Goal: Information Seeking & Learning: Learn about a topic

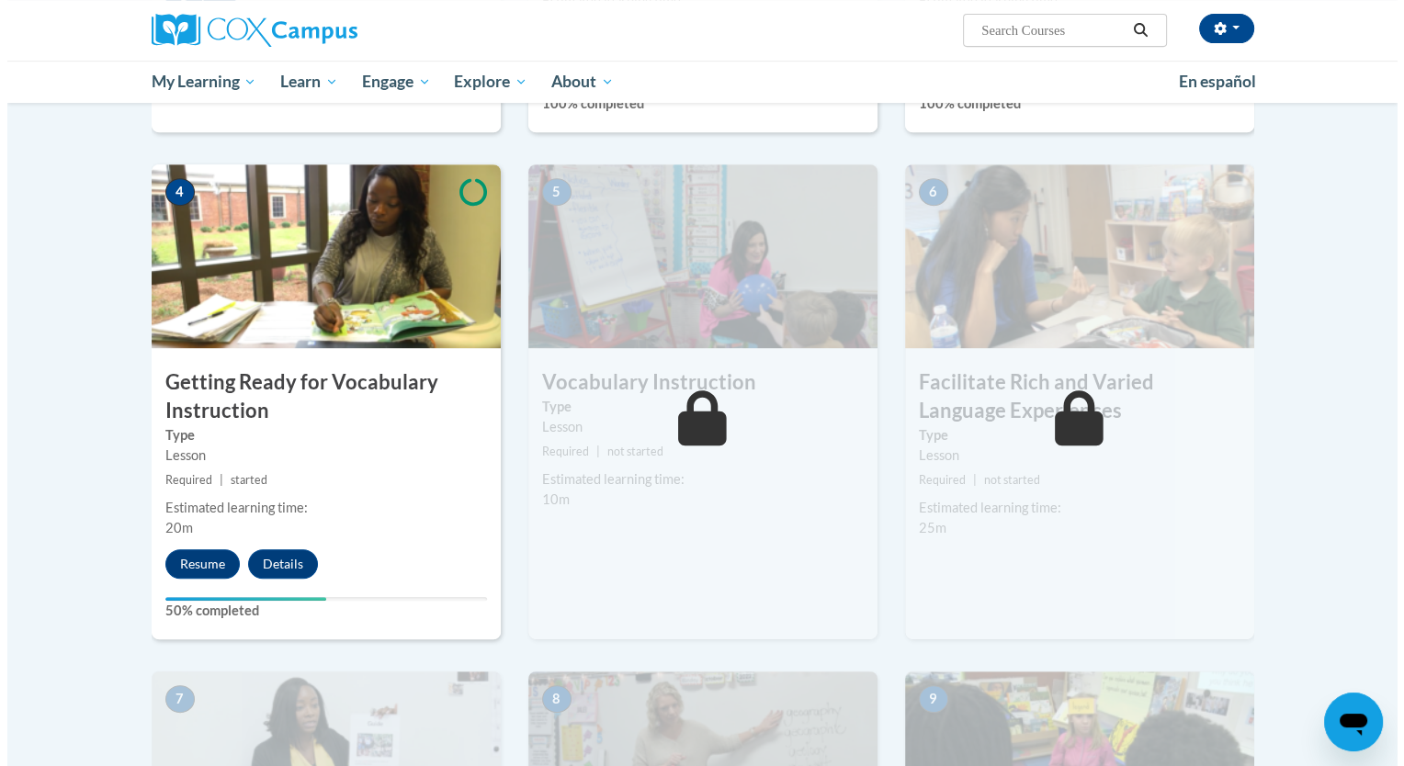
scroll to position [832, 0]
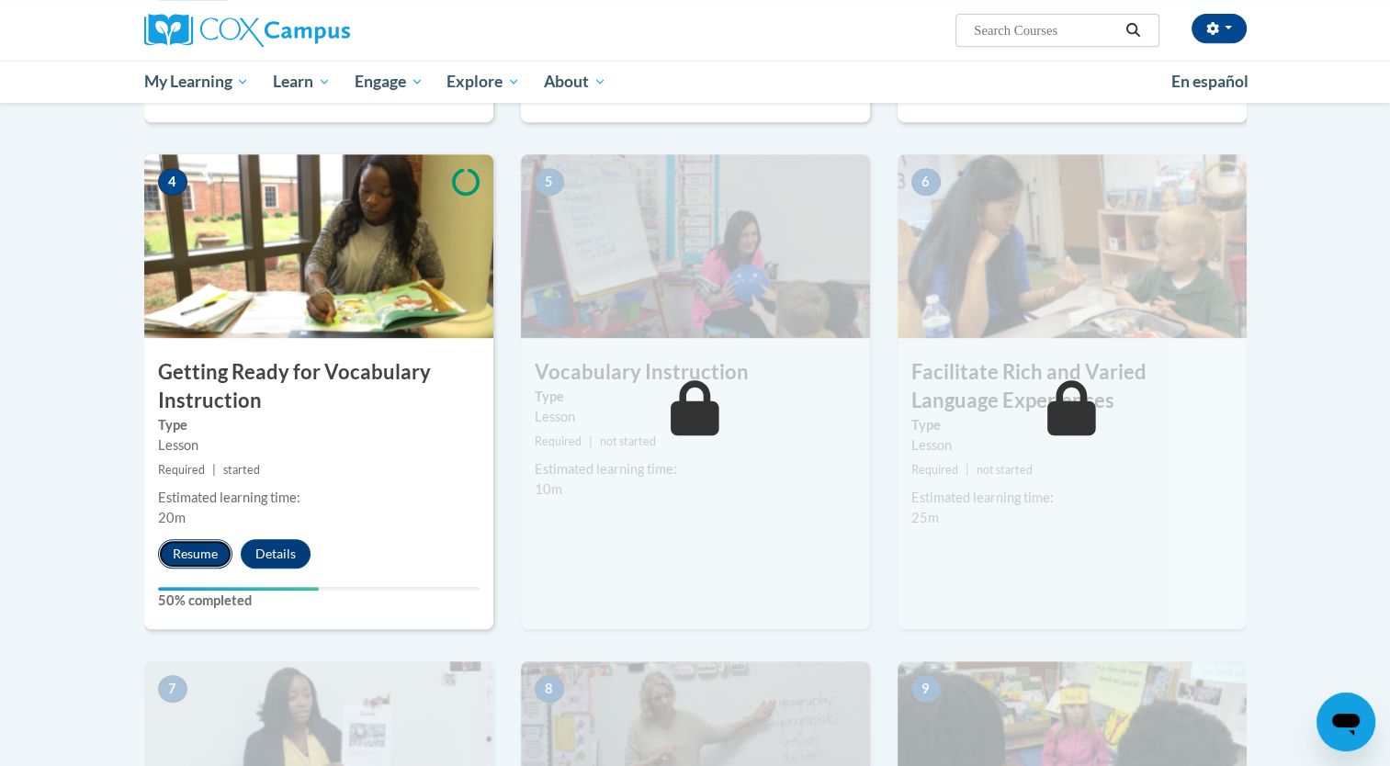
click at [182, 544] on button "Resume" at bounding box center [195, 553] width 74 height 29
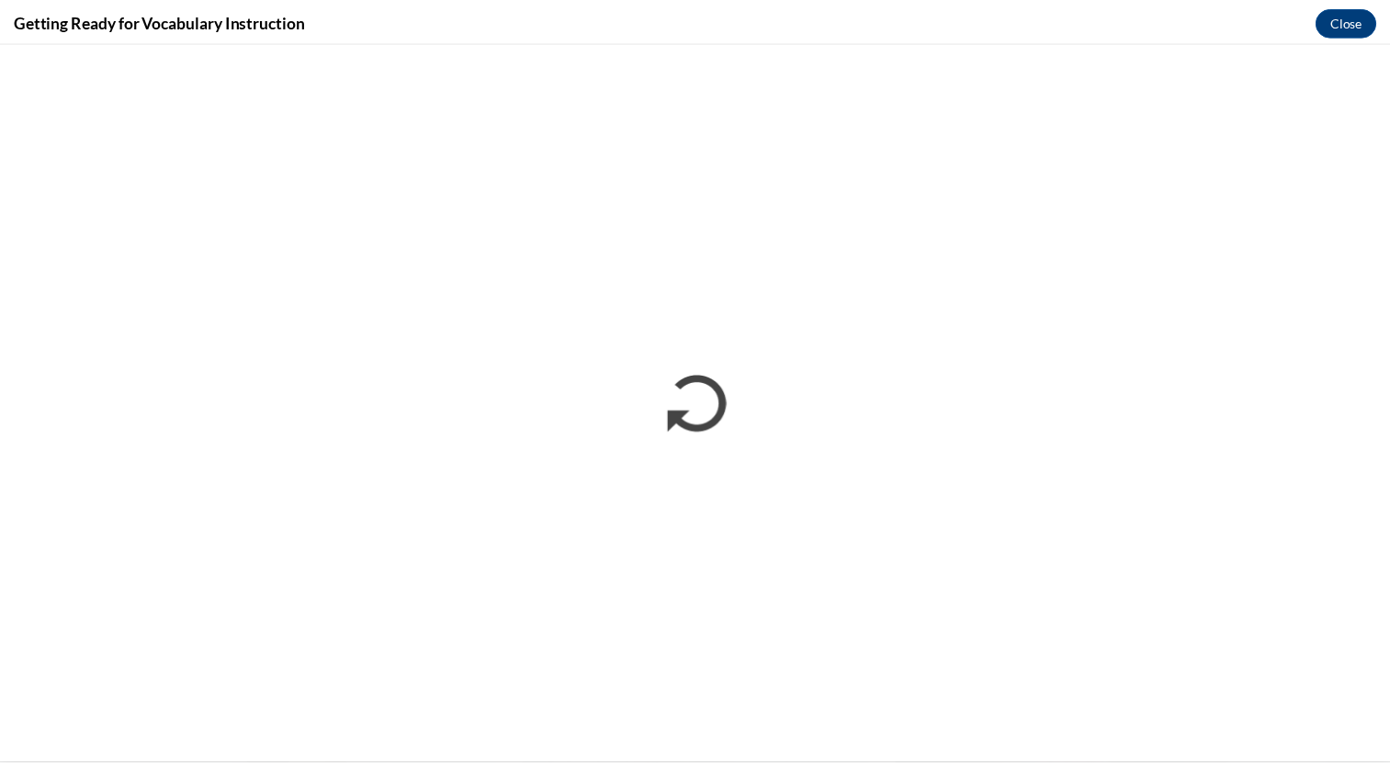
scroll to position [0, 0]
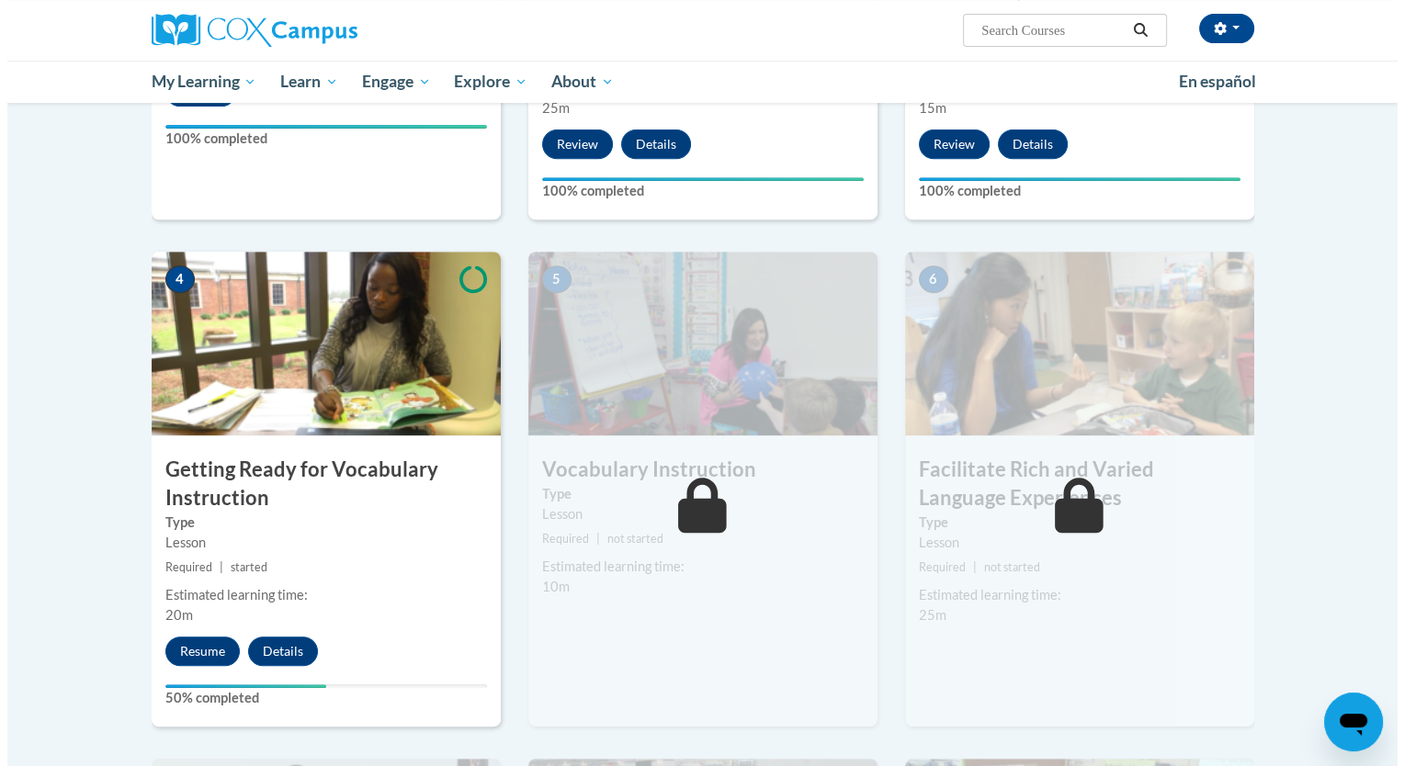
scroll to position [736, 0]
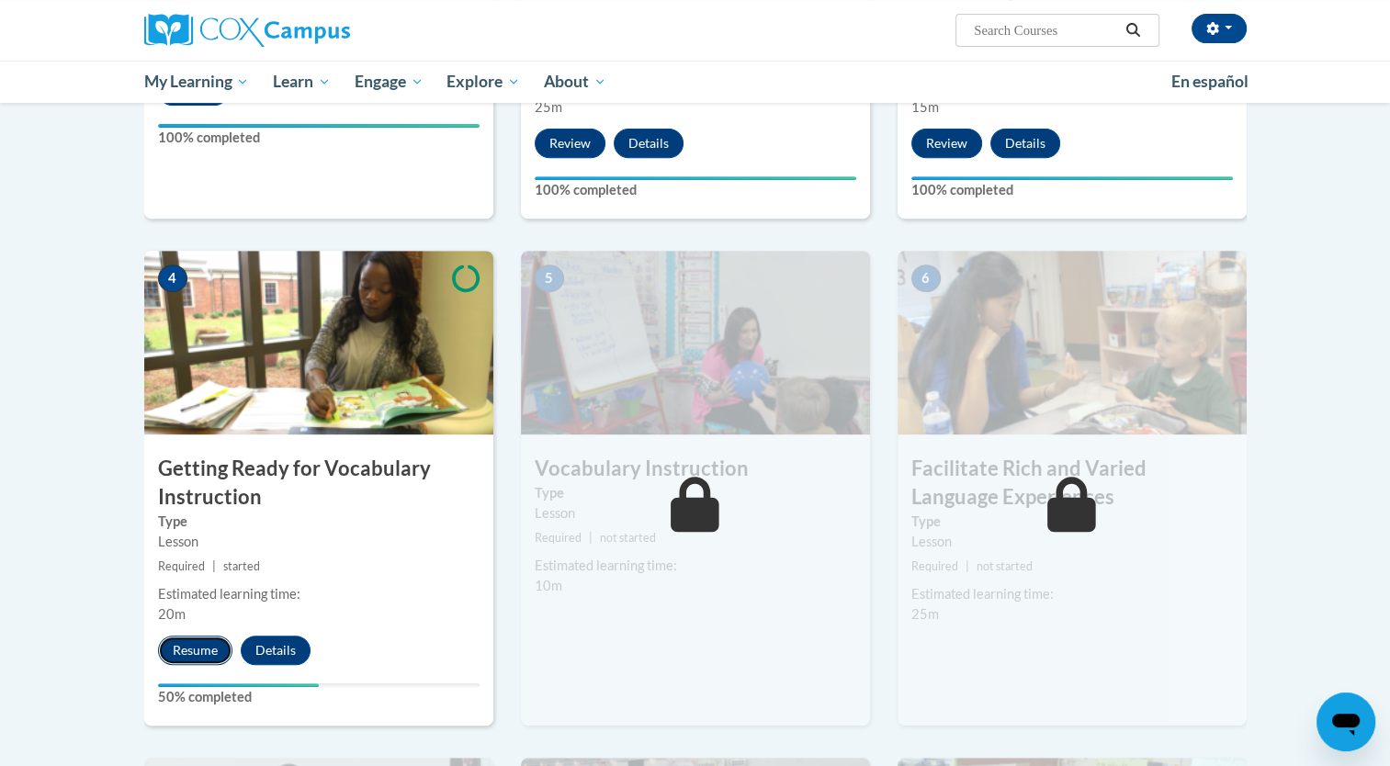
click at [203, 640] on button "Resume" at bounding box center [195, 650] width 74 height 29
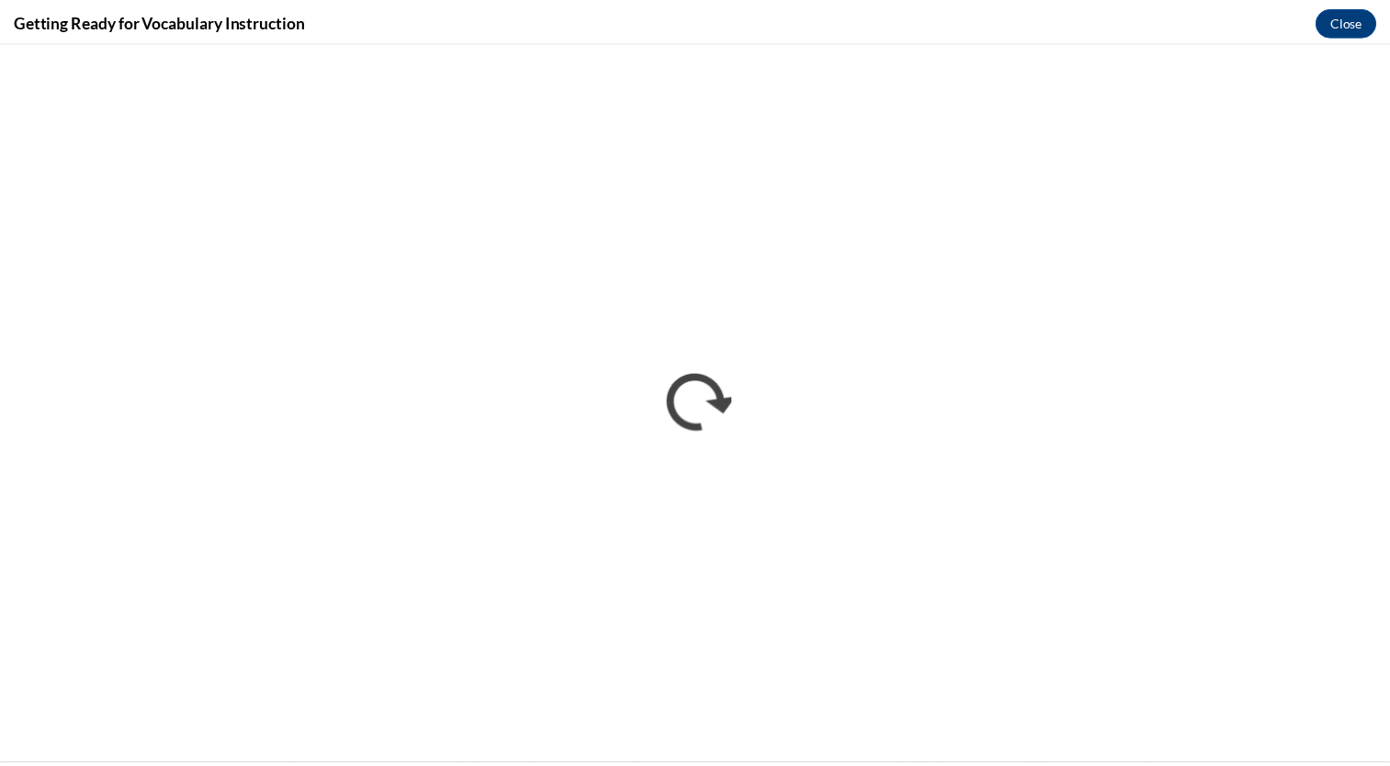
scroll to position [0, 0]
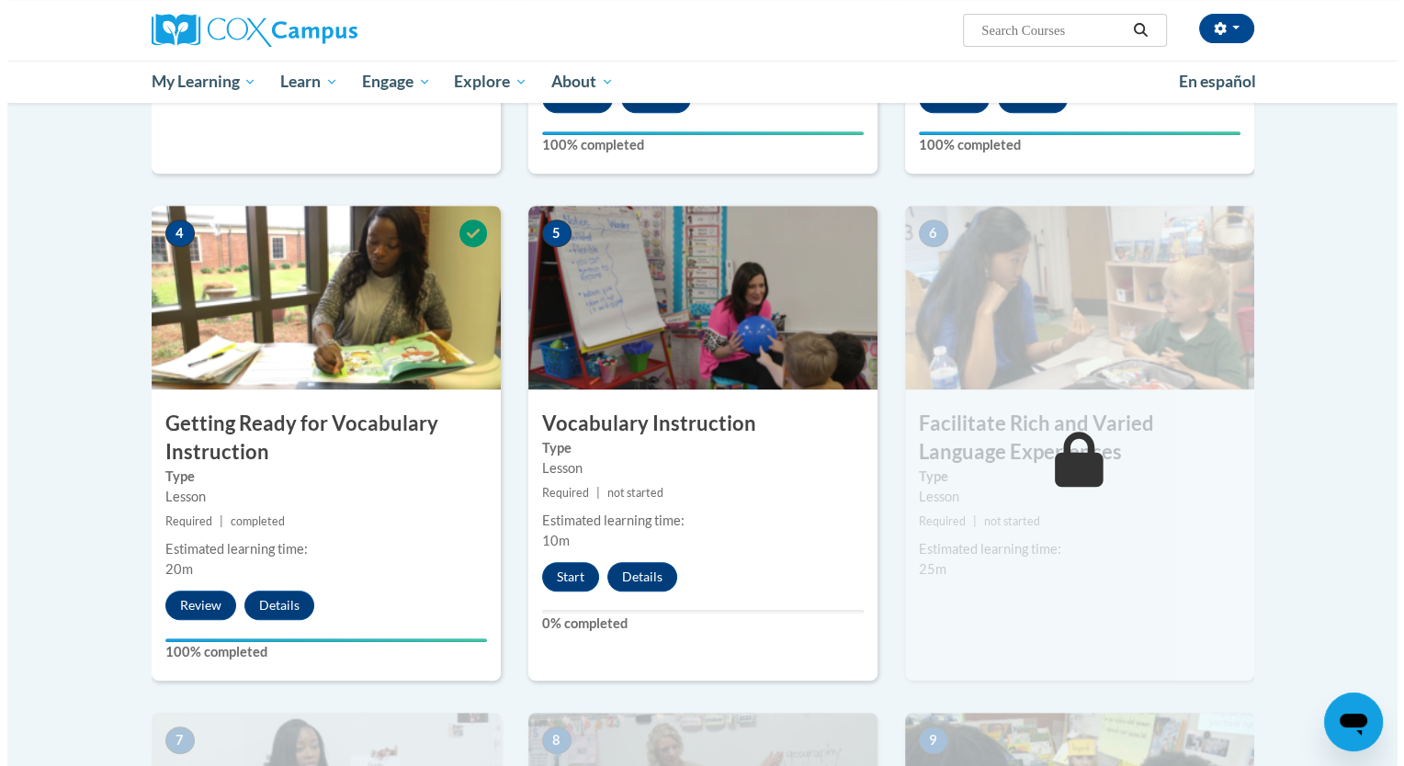
scroll to position [782, 0]
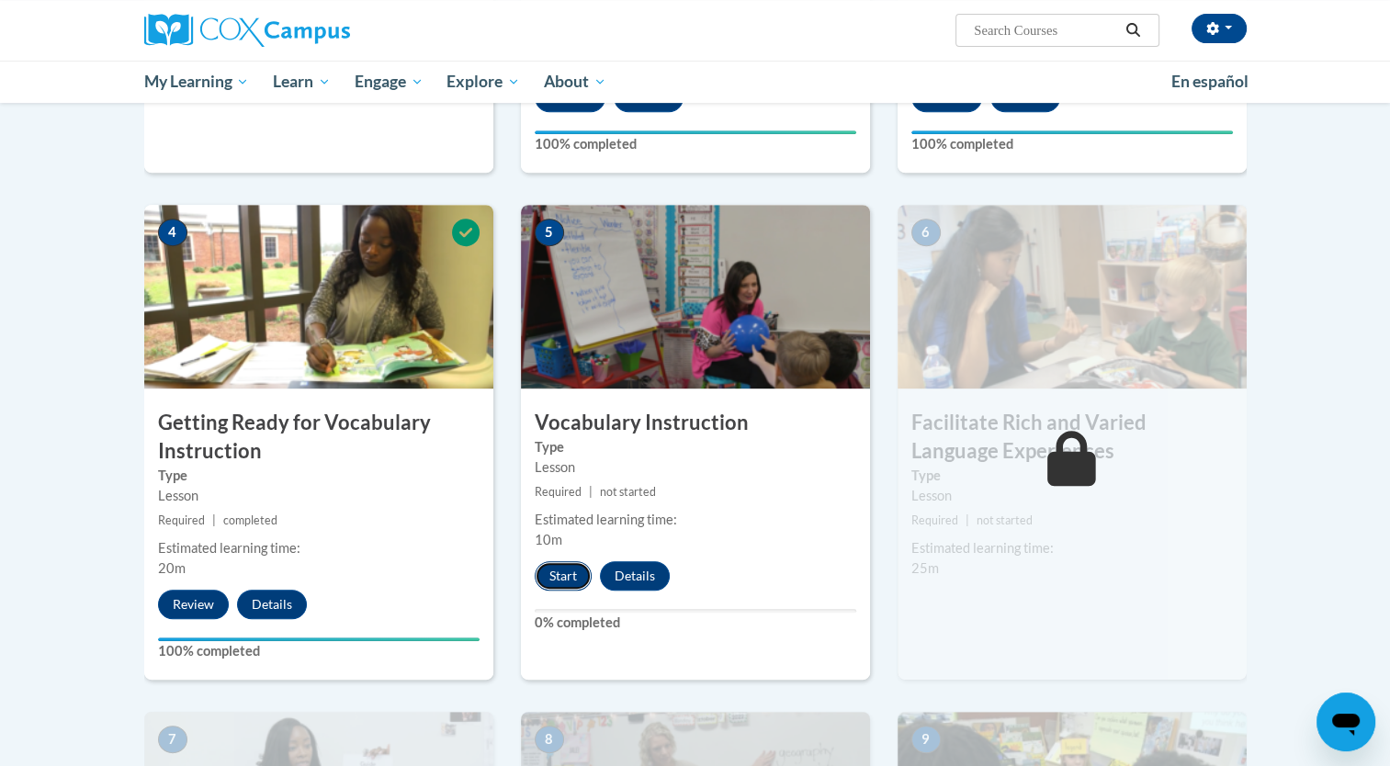
click at [572, 569] on button "Start" at bounding box center [563, 575] width 57 height 29
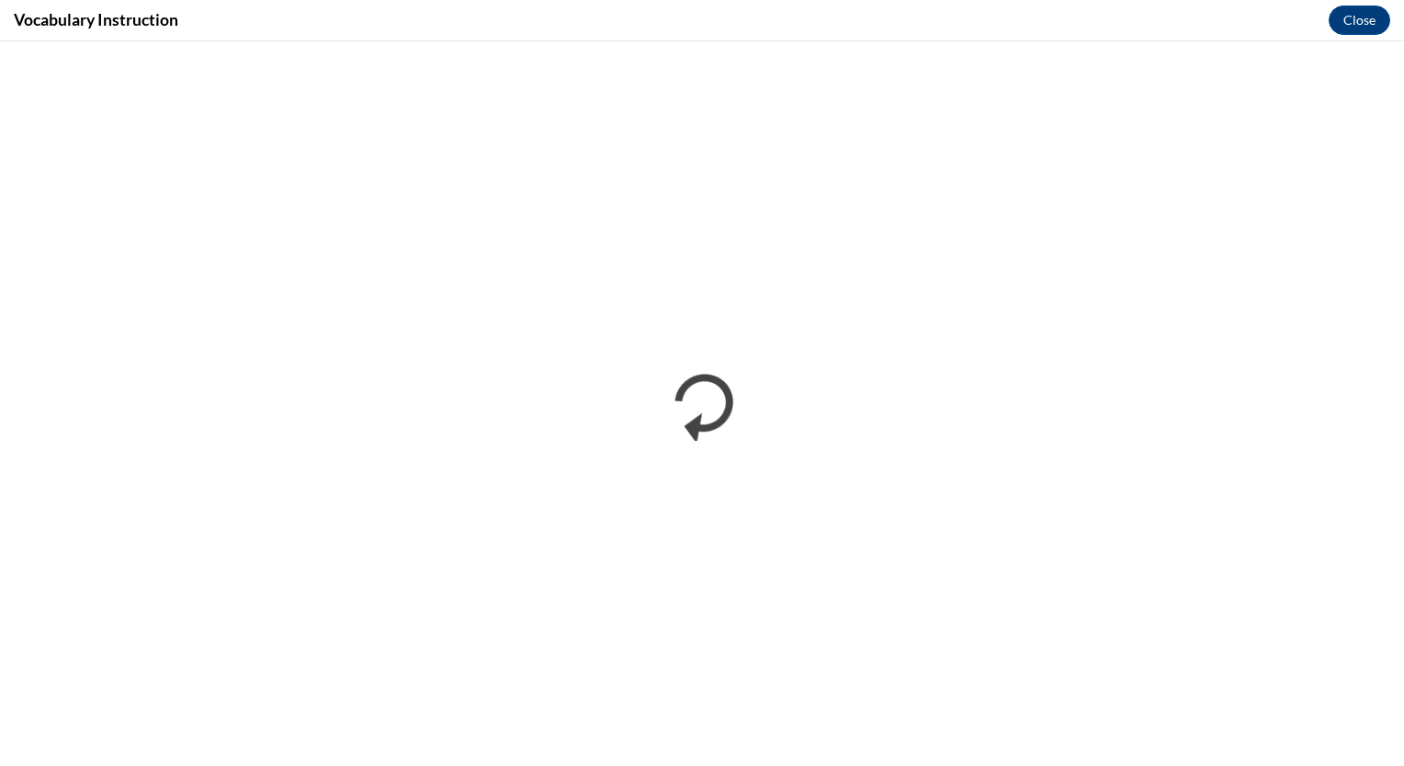
scroll to position [0, 0]
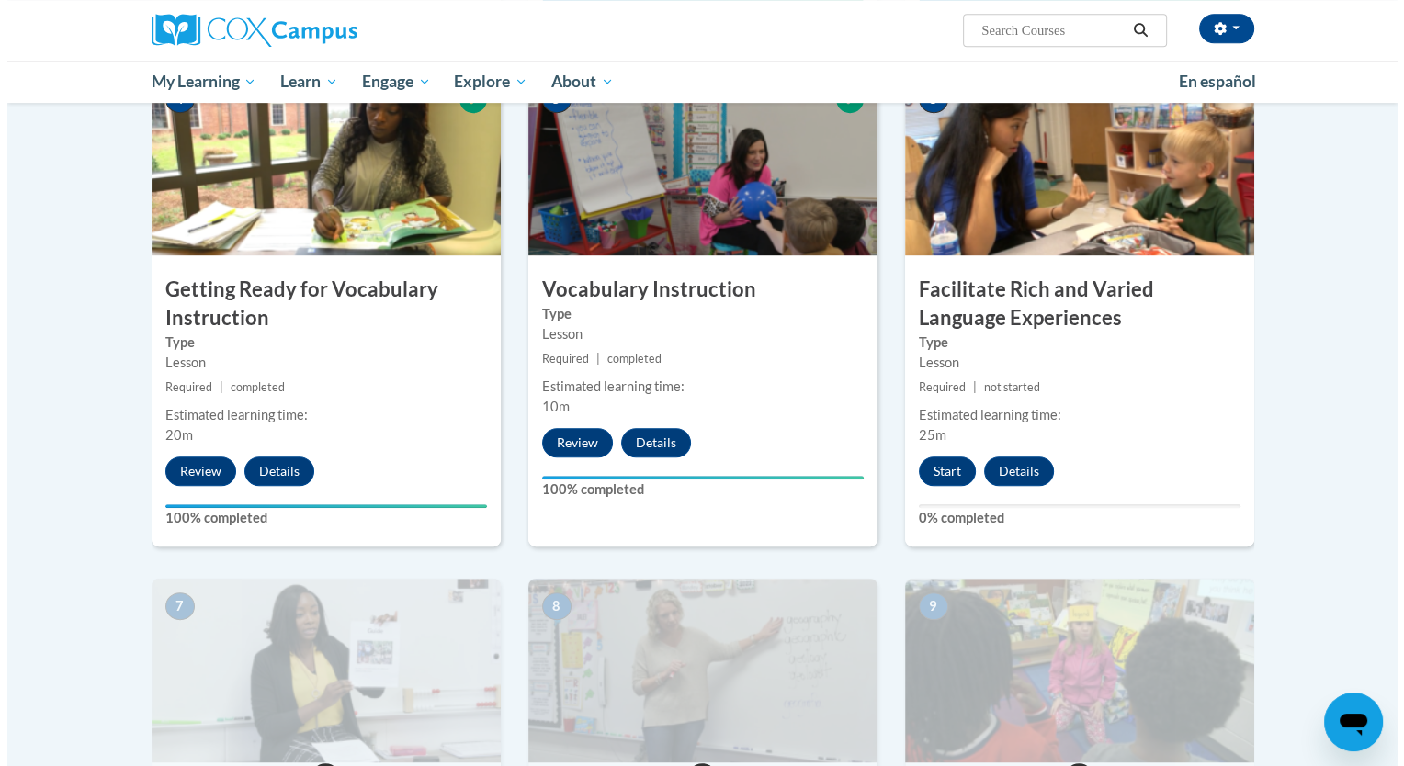
scroll to position [917, 0]
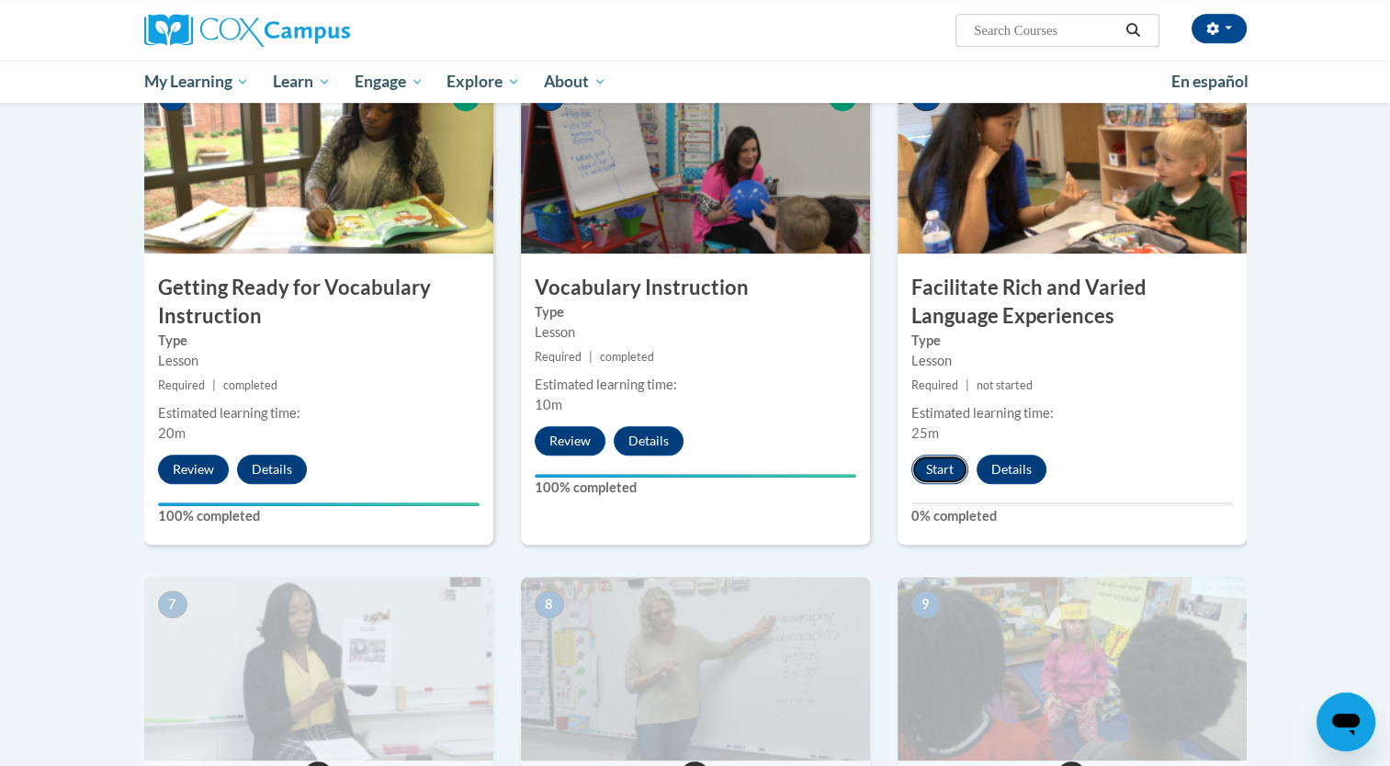
click at [939, 463] on button "Start" at bounding box center [939, 469] width 57 height 29
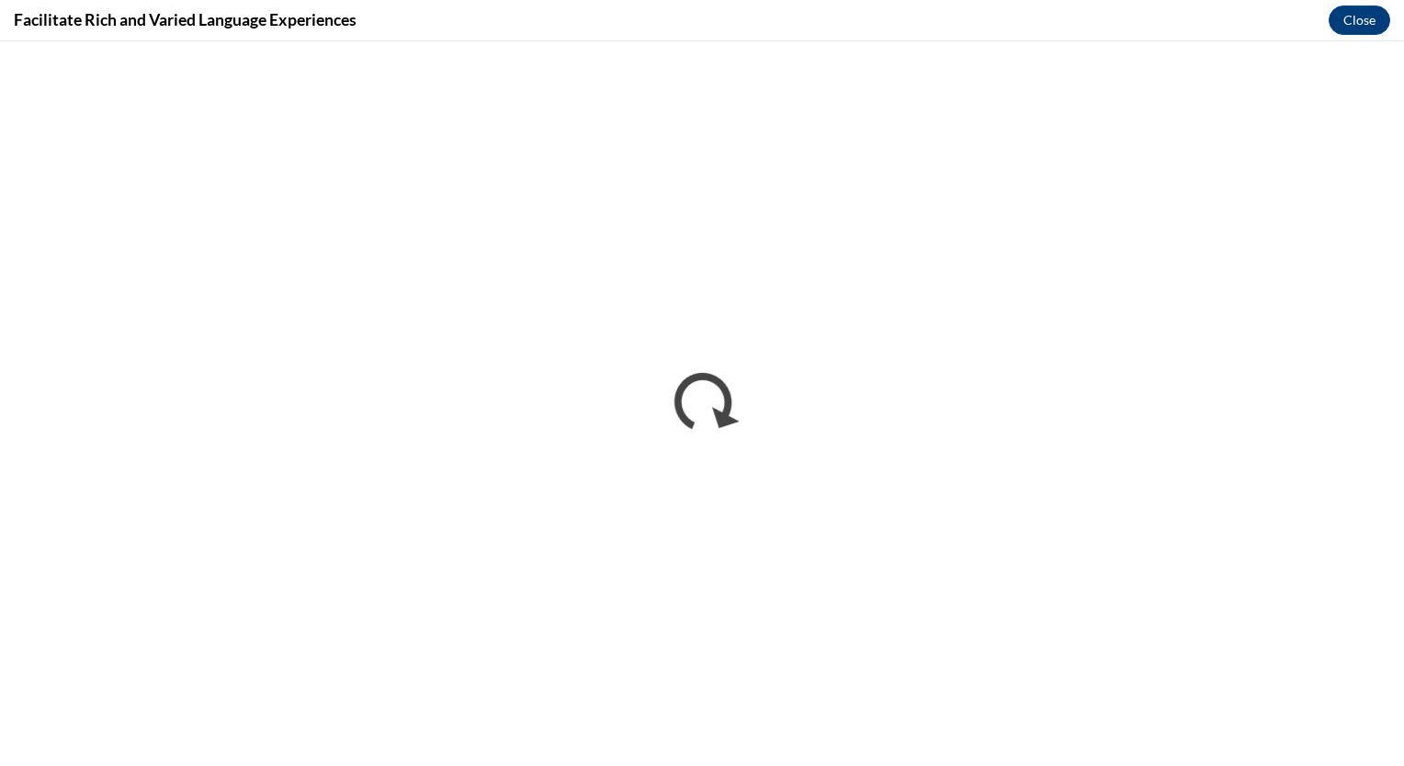
scroll to position [0, 0]
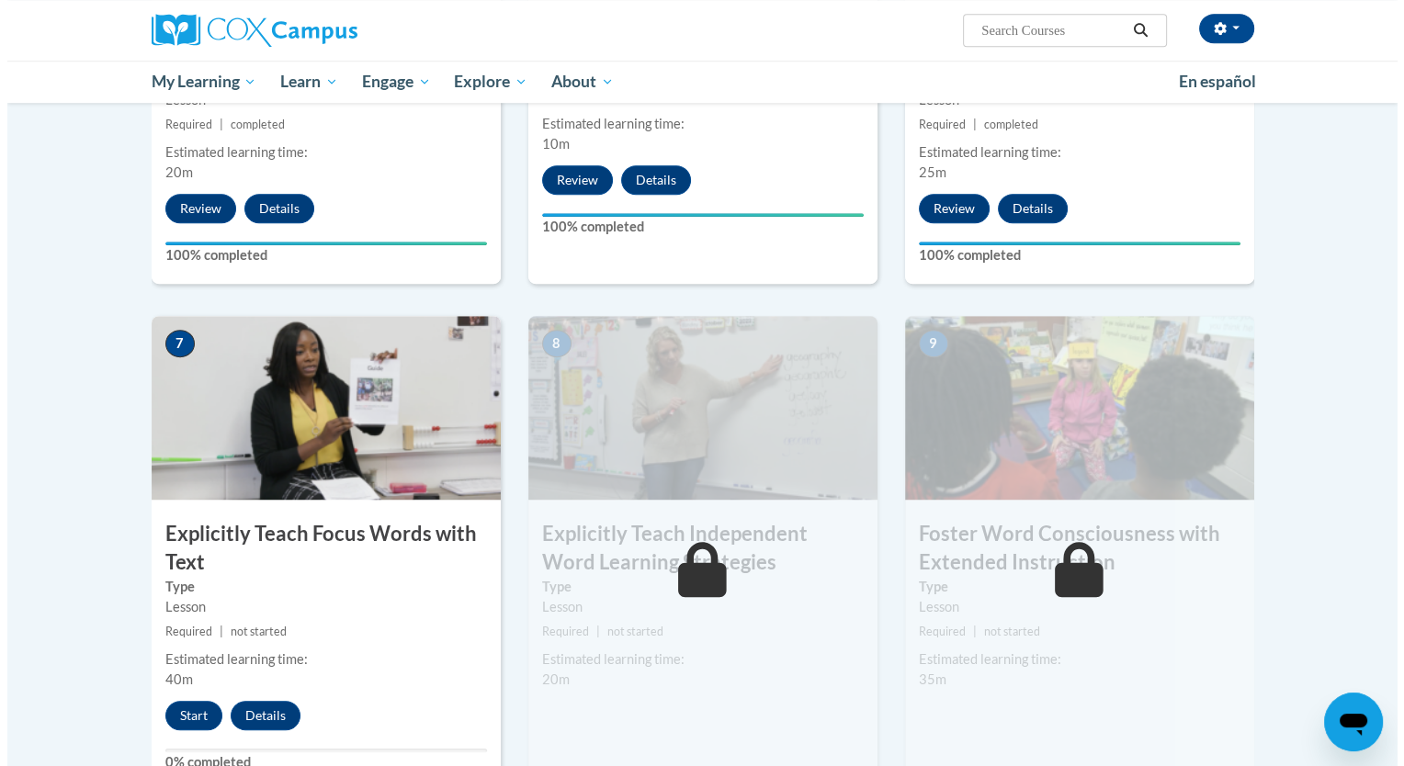
scroll to position [1189, 0]
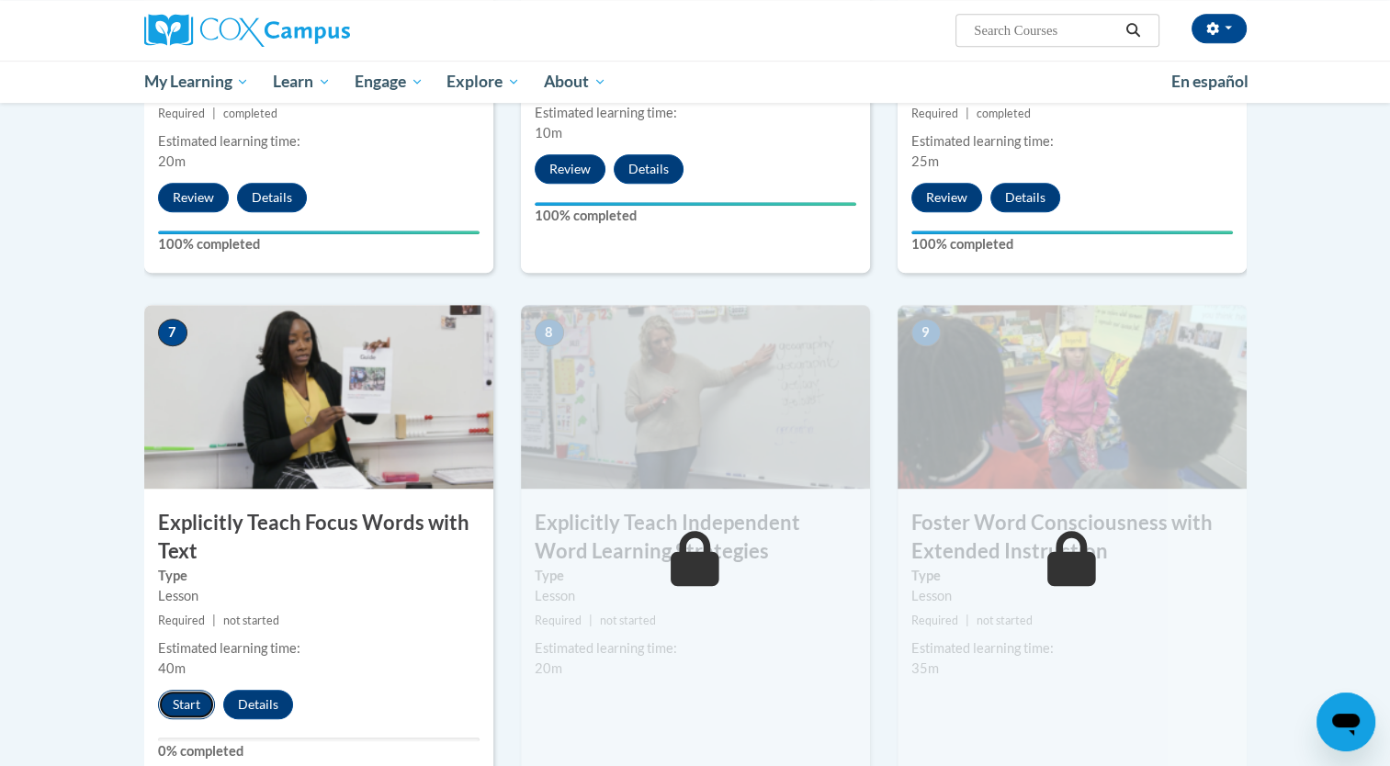
click at [191, 700] on button "Start" at bounding box center [186, 704] width 57 height 29
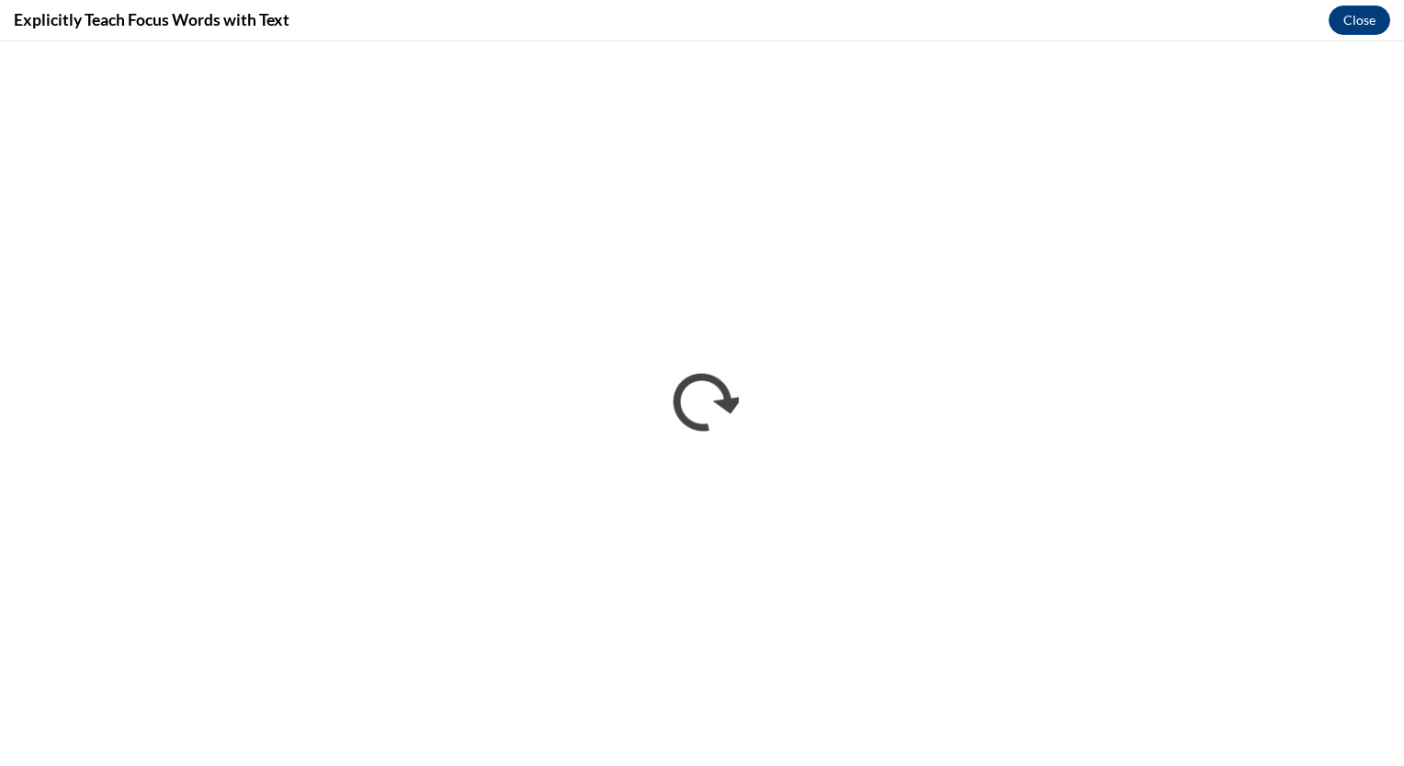
scroll to position [0, 0]
